Goal: Transaction & Acquisition: Purchase product/service

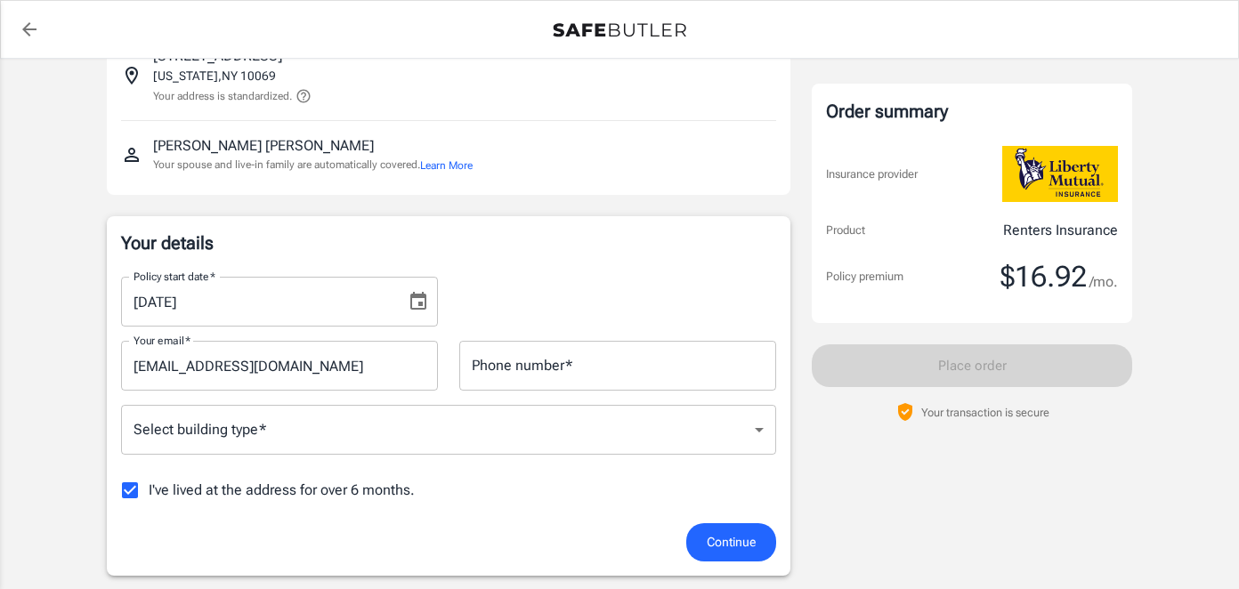
scroll to position [206, 0]
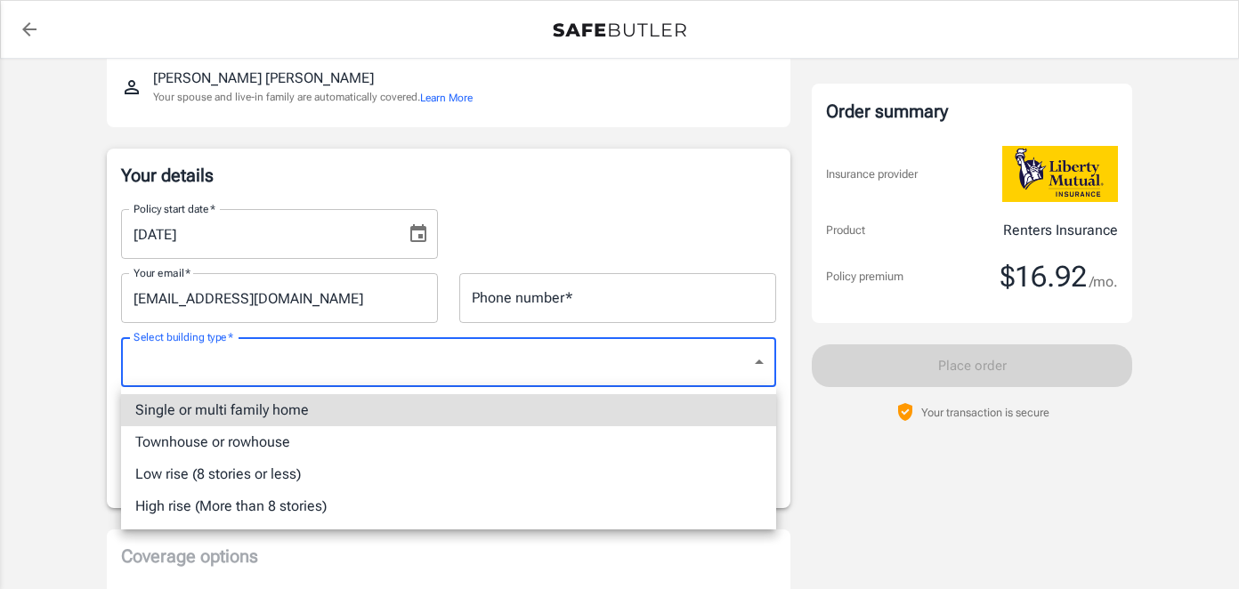
click at [571, 505] on li "High rise (More than 8 stories)" at bounding box center [448, 506] width 655 height 32
type input "highrise"
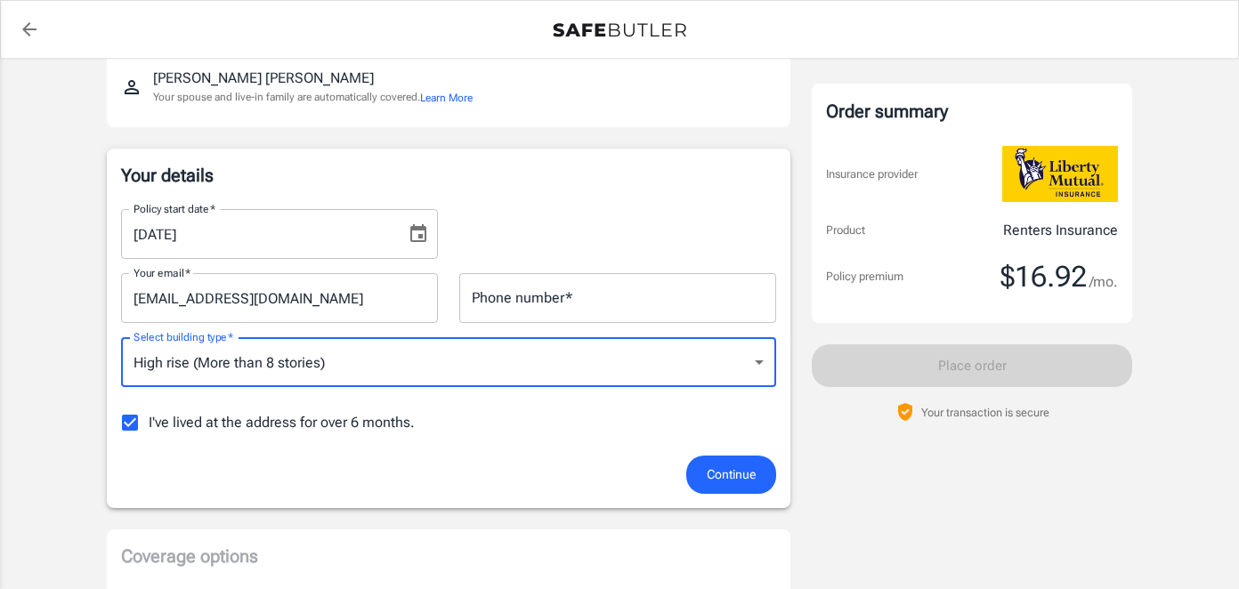
click at [632, 287] on input "Phone number   *" at bounding box center [617, 298] width 317 height 50
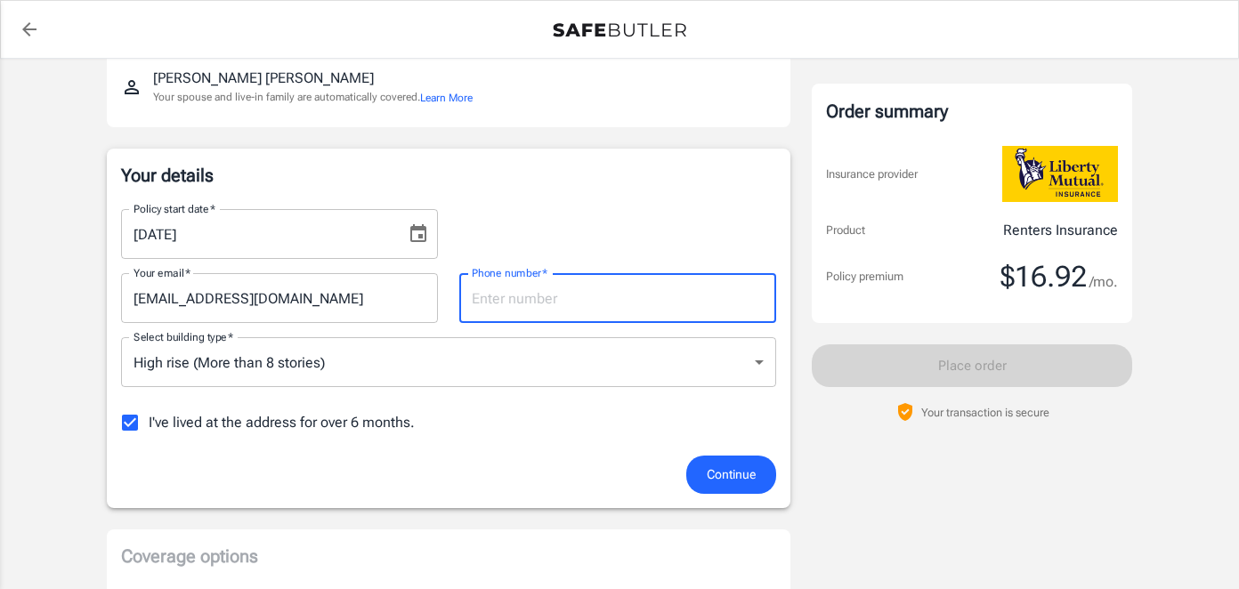
type input "3322905997"
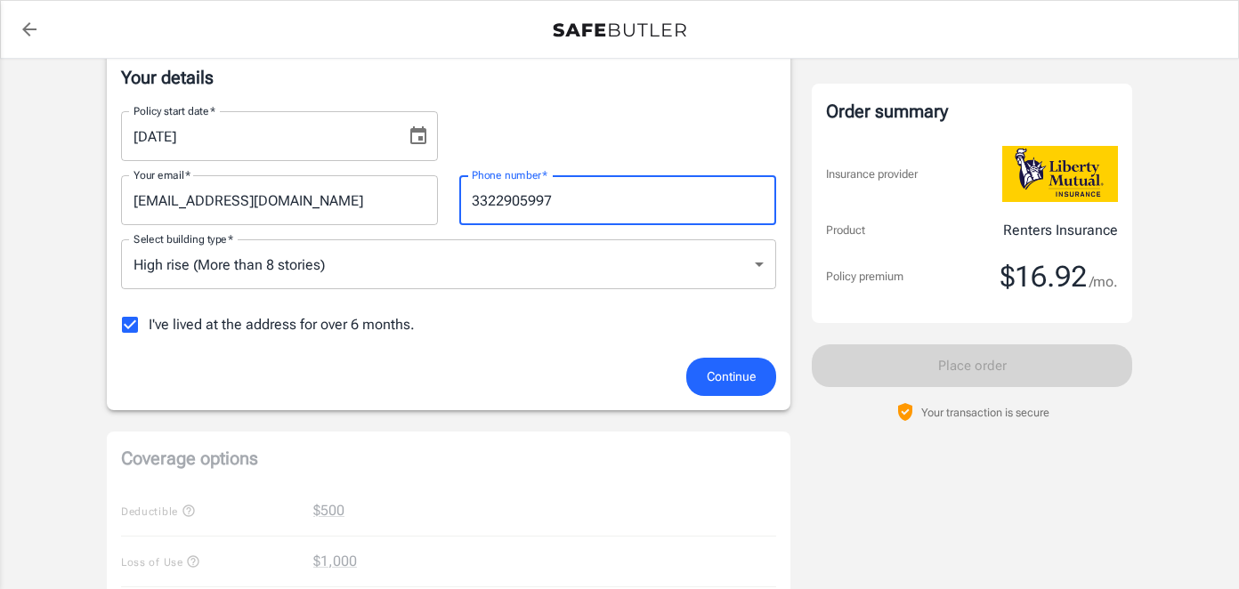
scroll to position [300, 0]
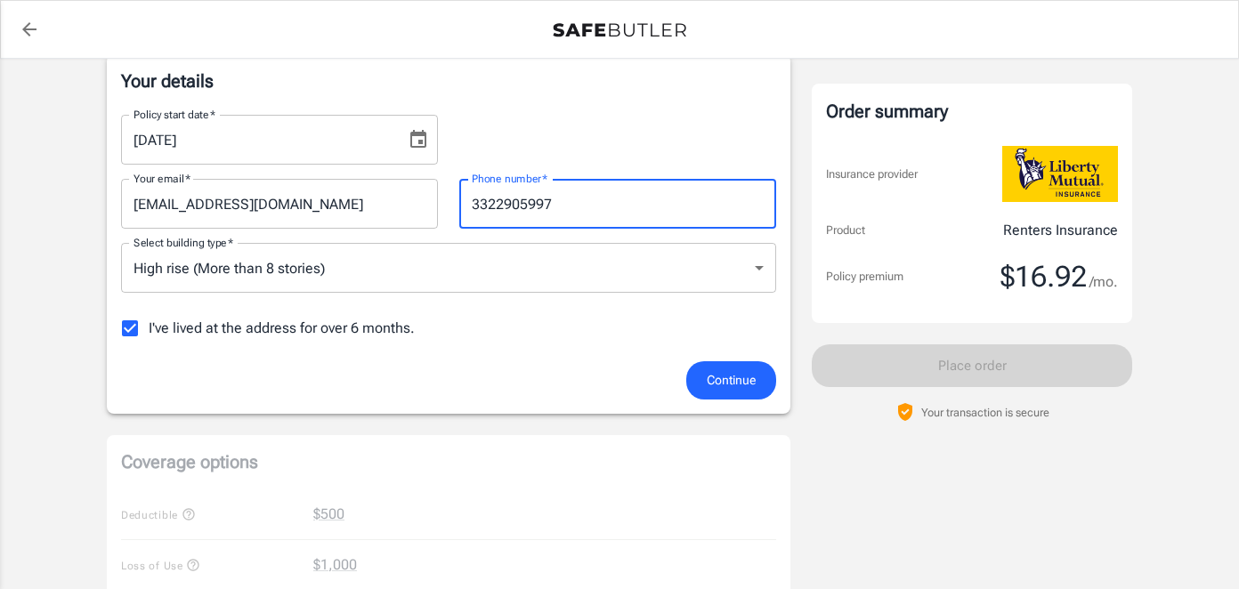
click at [128, 328] on input "I've lived at the address for over 6 months." at bounding box center [129, 328] width 37 height 37
checkbox input "false"
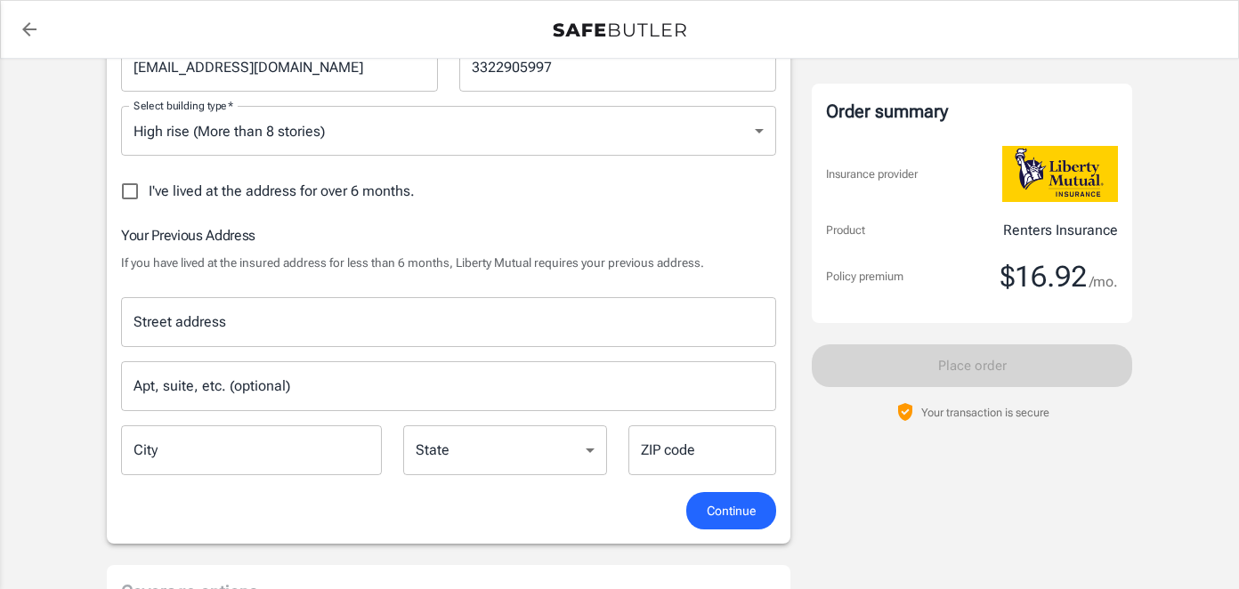
scroll to position [436, 0]
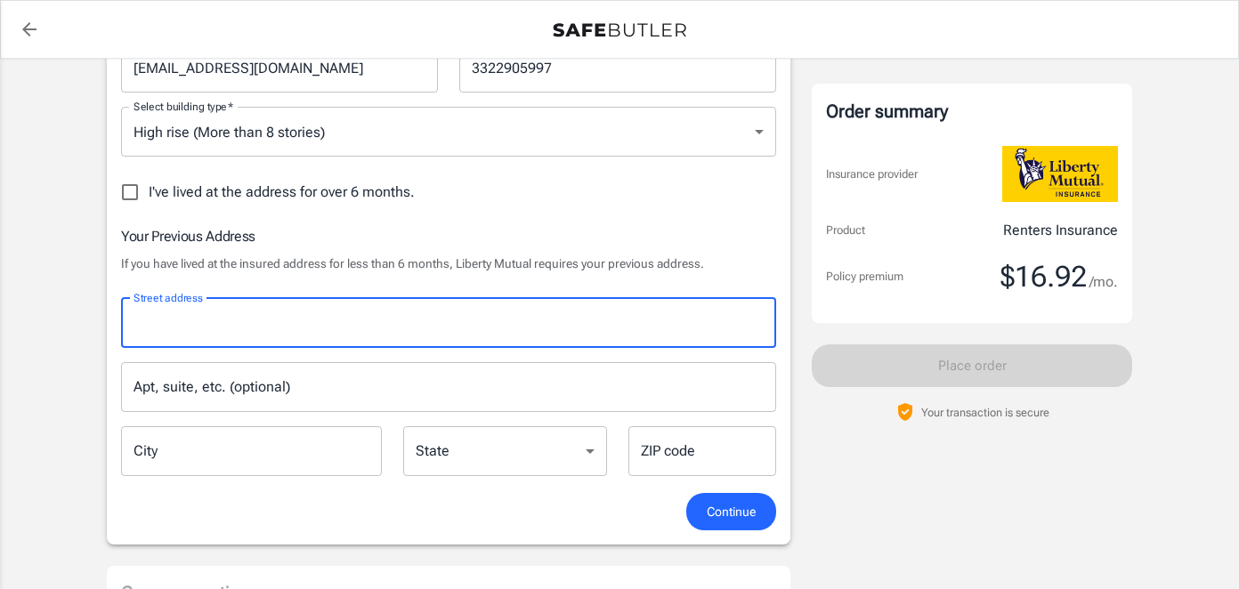
click at [390, 314] on input "Street address" at bounding box center [448, 323] width 639 height 34
type input "Flat [STREET_ADDRESS]"
type input "[GEOGRAPHIC_DATA]"
type input "SW33JD"
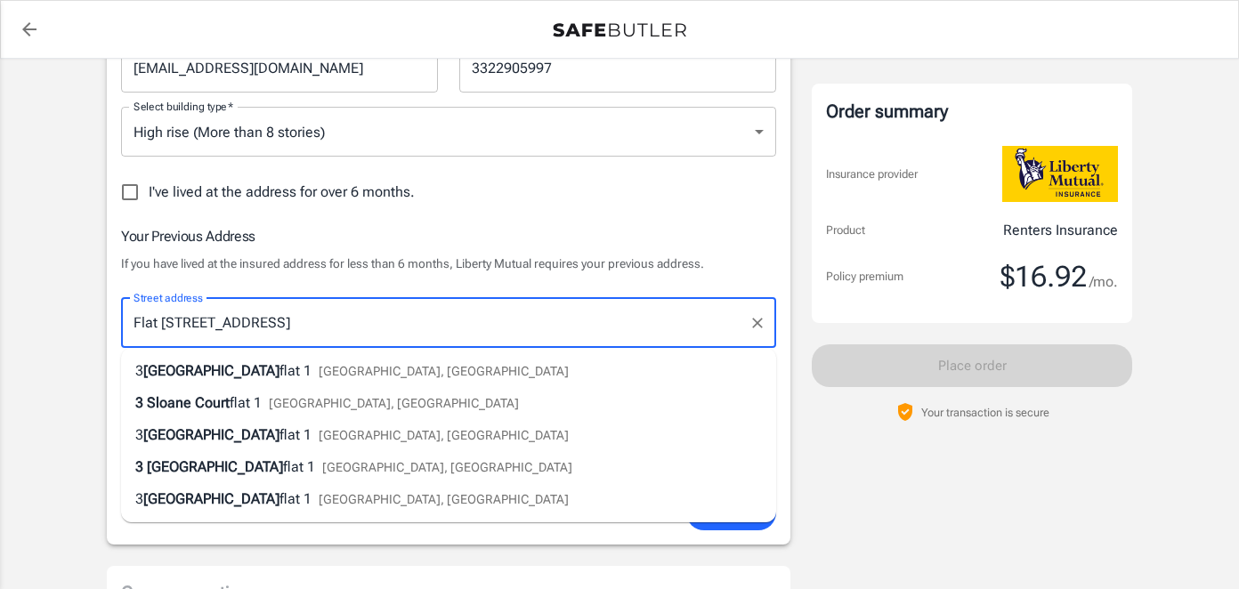
click at [47, 389] on div "Policy premium $ 16.92 /mo Liberty Mutual Renters Insurance [STREET_ADDRESS][US…" at bounding box center [619, 506] width 1239 height 1767
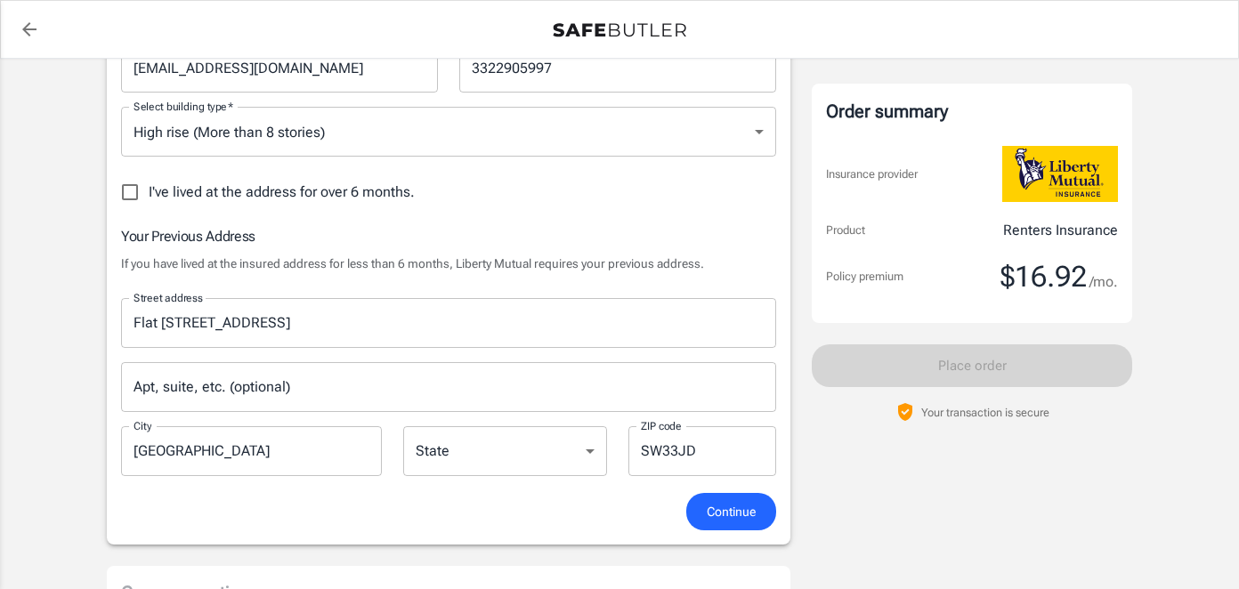
click at [554, 453] on select "[US_STATE] [US_STATE] [US_STATE] [US_STATE] [US_STATE] [US_STATE] [US_STATE] [U…" at bounding box center [505, 451] width 204 height 50
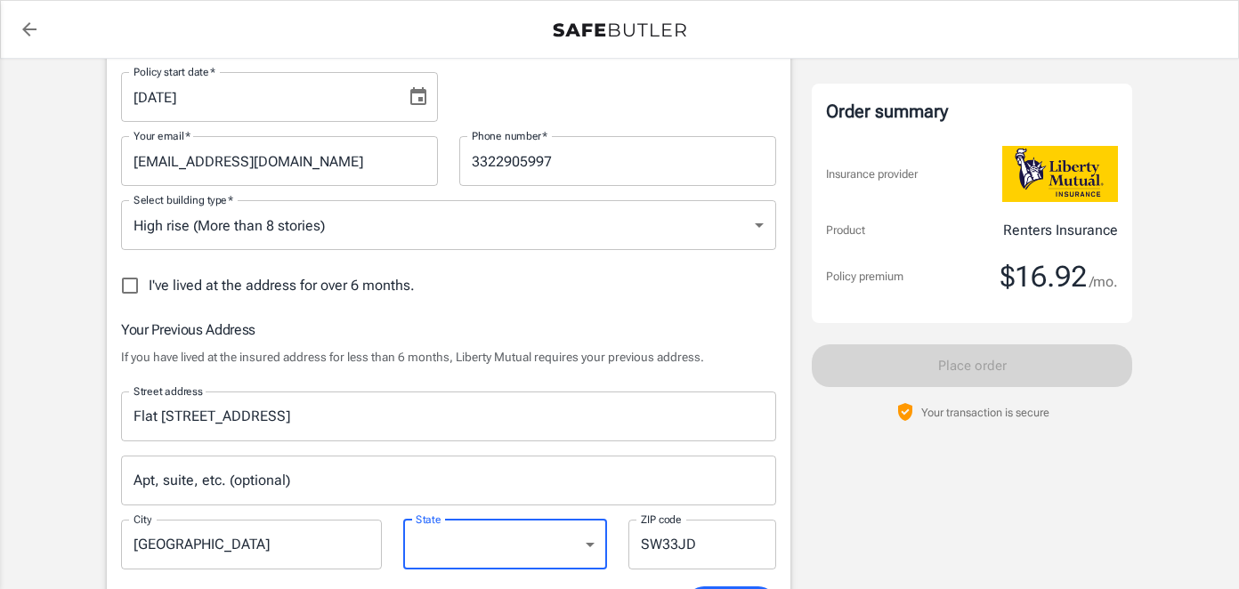
scroll to position [652, 0]
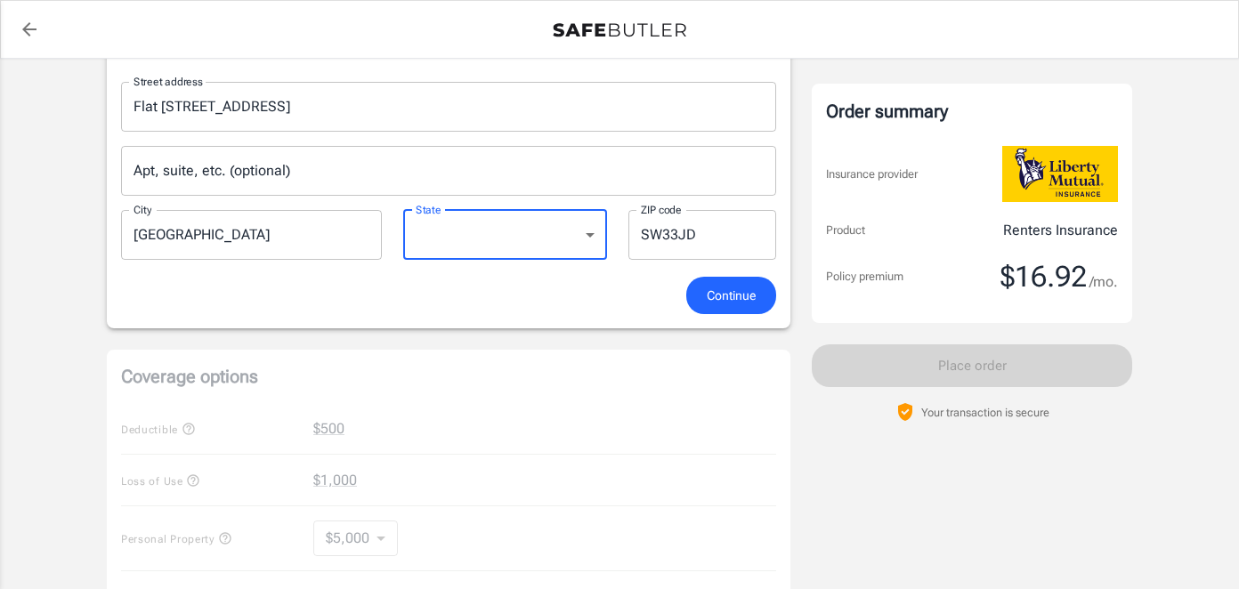
click at [479, 231] on select "[US_STATE] [US_STATE] [US_STATE] [US_STATE] [US_STATE] [US_STATE] [US_STATE] [U…" at bounding box center [505, 235] width 204 height 50
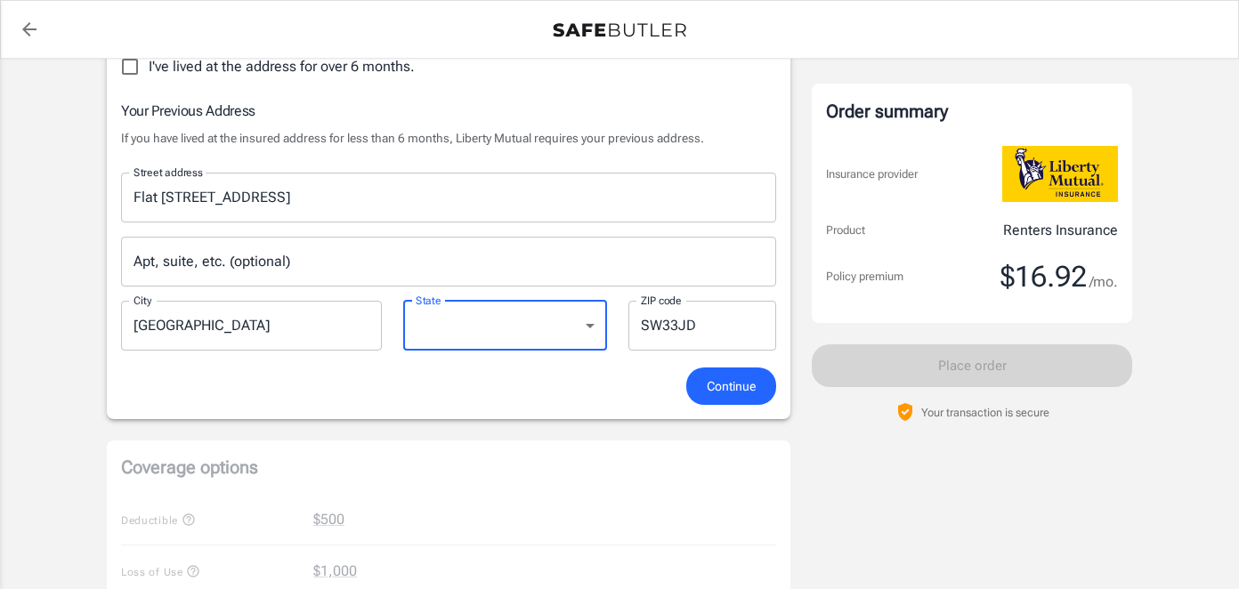
scroll to position [561, 0]
click at [320, 264] on input "Apt, suite, etc. (optional)" at bounding box center [448, 263] width 655 height 50
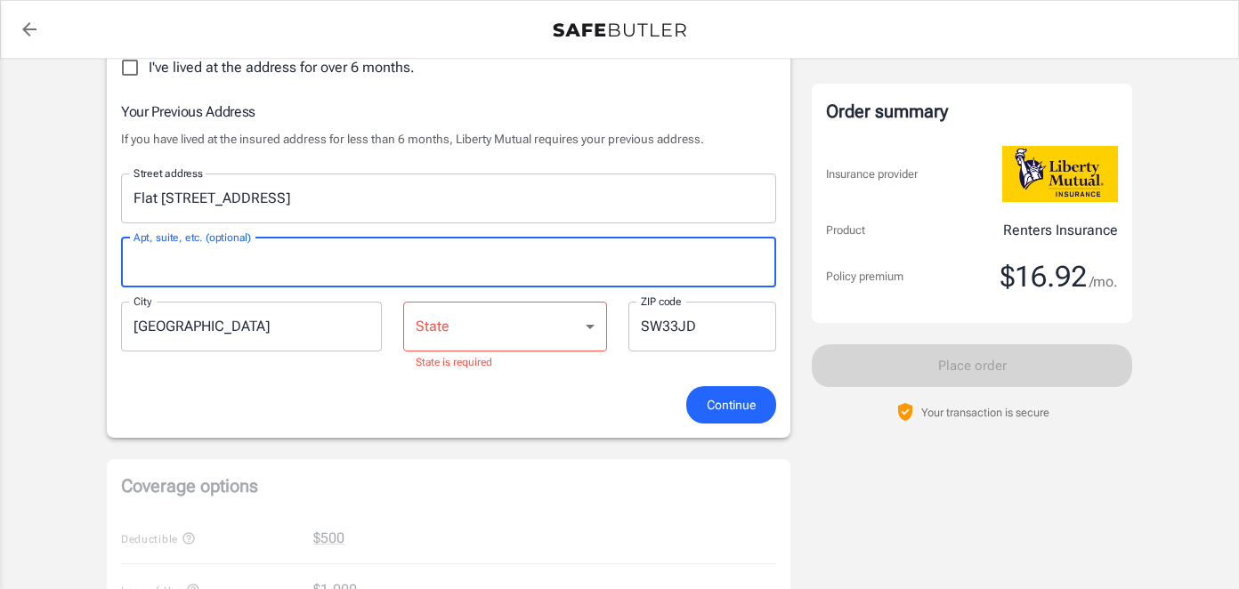
click at [563, 328] on select "[US_STATE] [US_STATE] [US_STATE] [US_STATE] [US_STATE] [US_STATE] [US_STATE] [U…" at bounding box center [505, 327] width 204 height 50
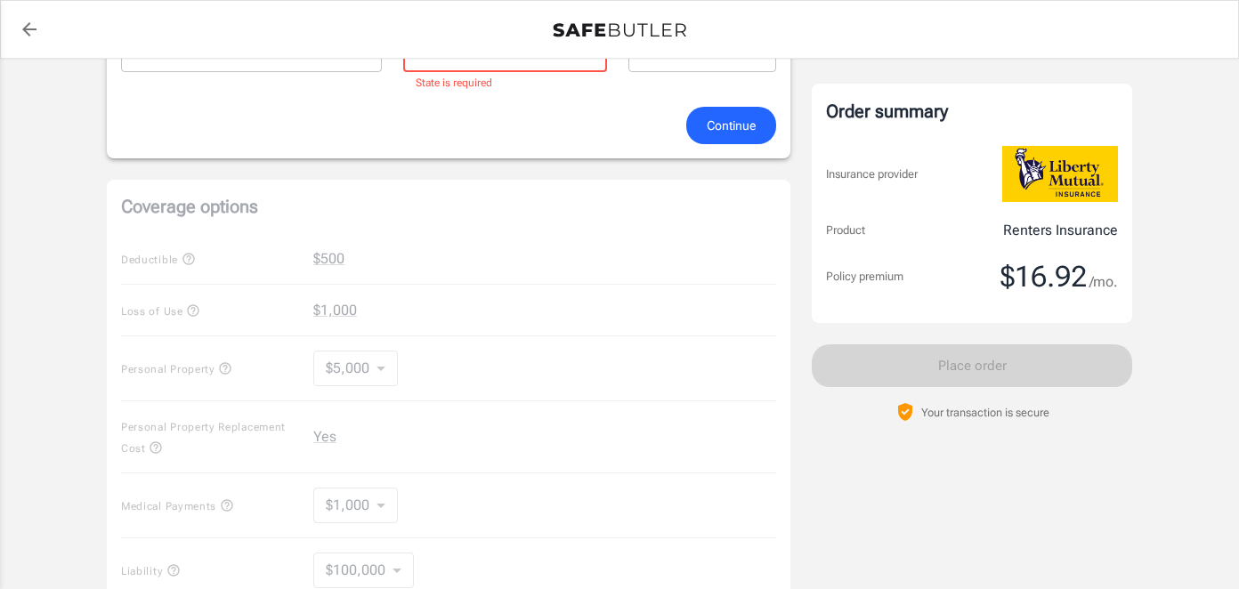
scroll to position [842, 0]
click at [765, 130] on button "Continue" at bounding box center [731, 124] width 90 height 38
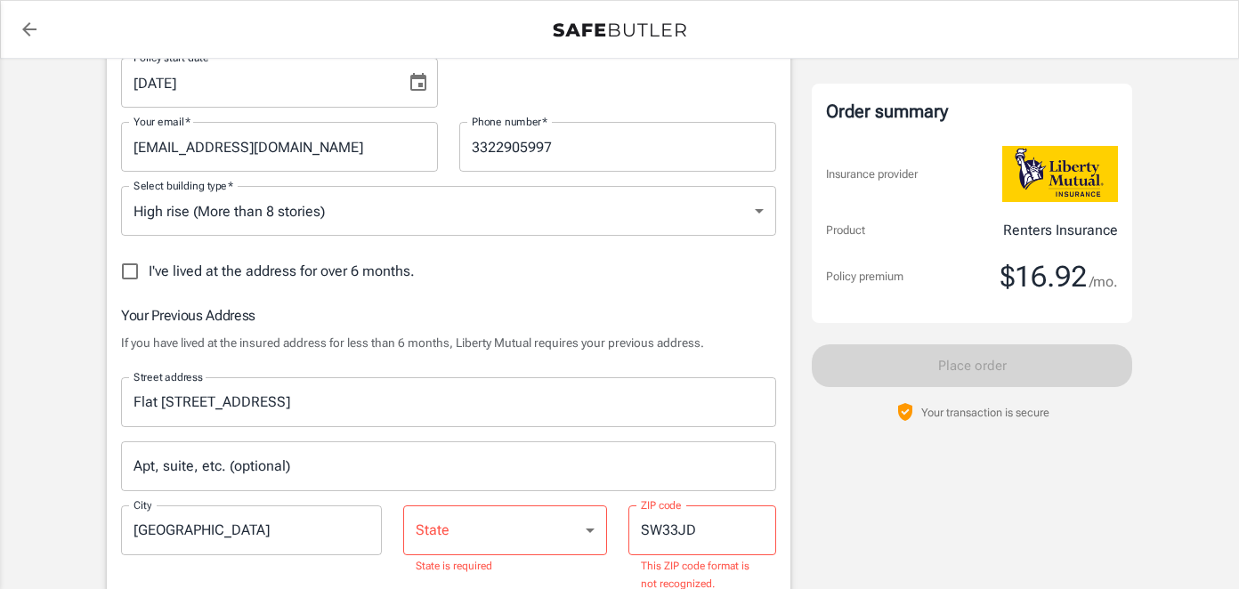
scroll to position [354, 0]
click at [140, 268] on input "I've lived at the address for over 6 months." at bounding box center [129, 273] width 37 height 37
checkbox input "true"
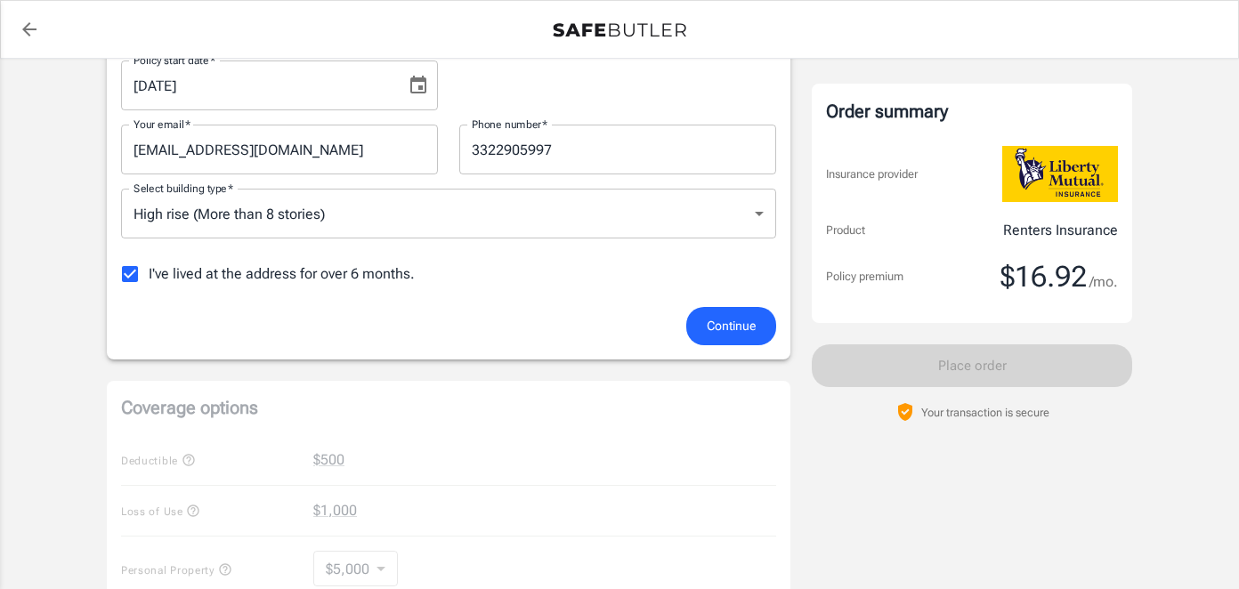
scroll to position [0, 0]
